Goal: Task Accomplishment & Management: Use online tool/utility

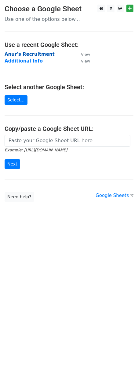
click at [17, 53] on strong "Anur's Recruitment" at bounding box center [30, 54] width 50 height 6
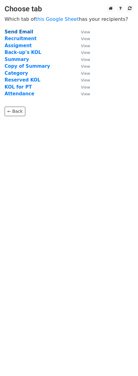
click at [17, 32] on strong "Send Email" at bounding box center [19, 32] width 29 height 6
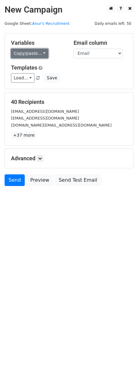
click at [28, 55] on link "Copy/paste..." at bounding box center [29, 53] width 37 height 9
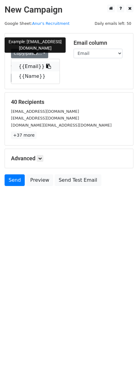
click at [32, 64] on link "{{Email}}" at bounding box center [35, 67] width 48 height 10
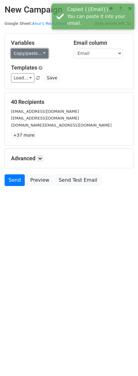
click at [40, 50] on link "Copy/paste..." at bounding box center [29, 53] width 37 height 9
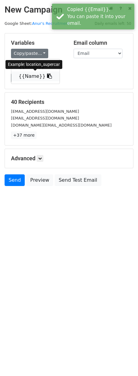
click at [47, 76] on icon at bounding box center [49, 75] width 5 height 5
